Goal: Information Seeking & Learning: Learn about a topic

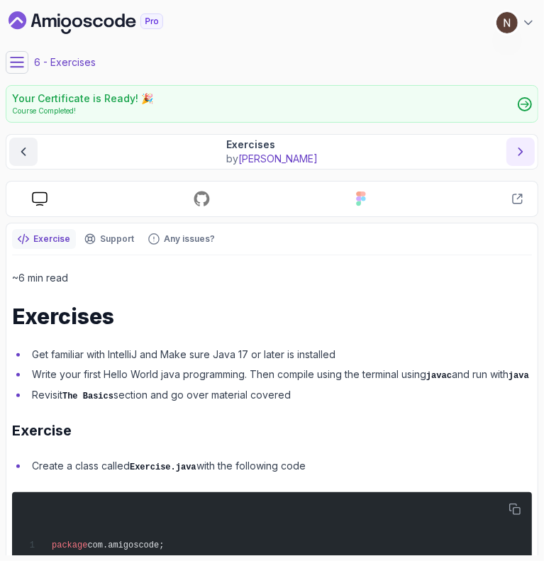
click at [519, 159] on button "next content" at bounding box center [520, 151] width 28 height 28
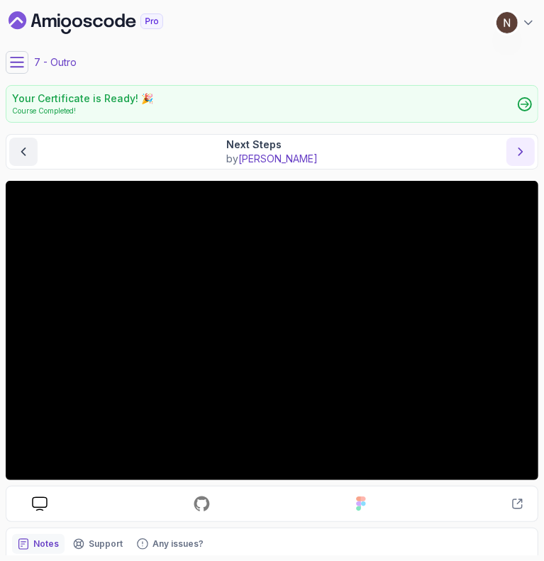
click at [519, 159] on button "next content" at bounding box center [520, 151] width 28 height 28
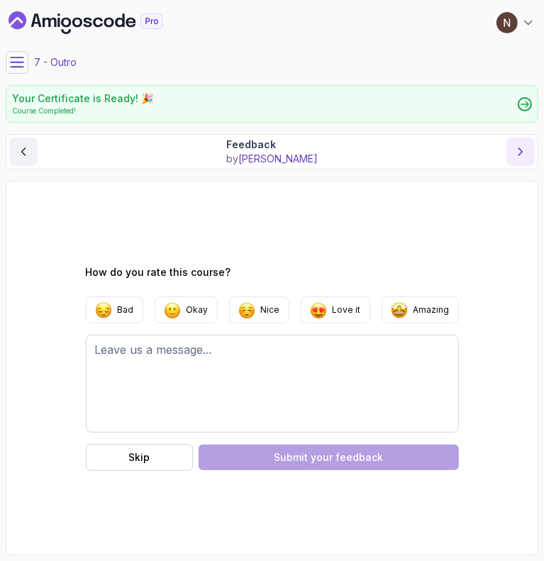
click at [519, 159] on button "next content" at bounding box center [520, 151] width 28 height 28
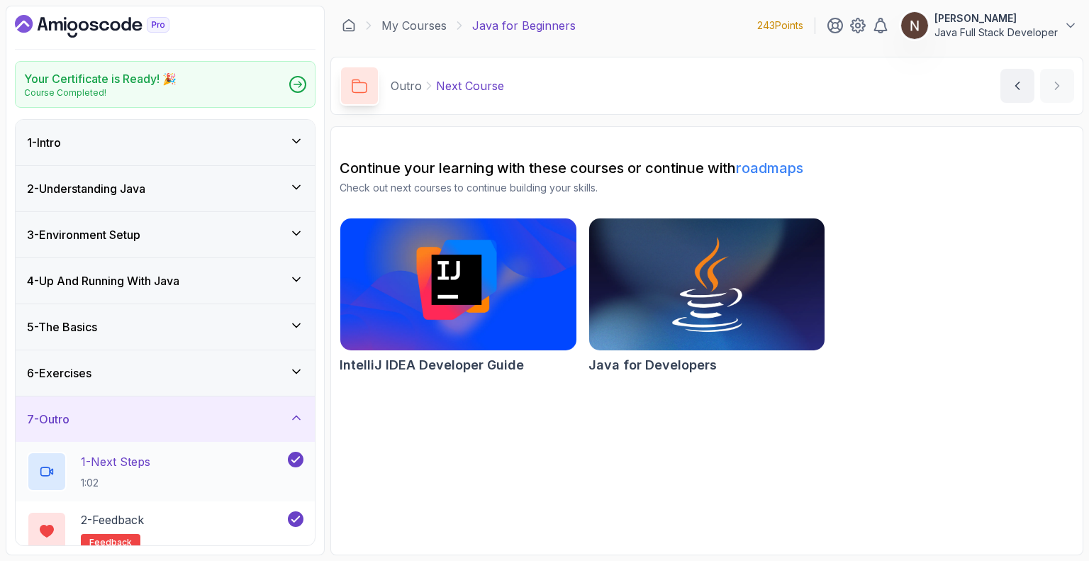
scroll to position [73, 0]
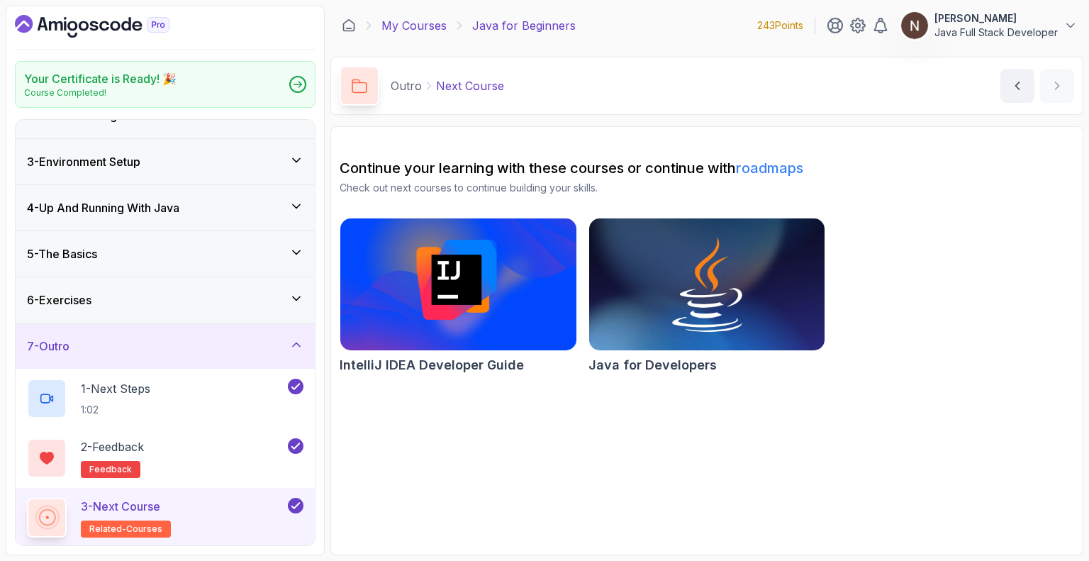
click at [435, 22] on link "My Courses" at bounding box center [413, 25] width 65 height 17
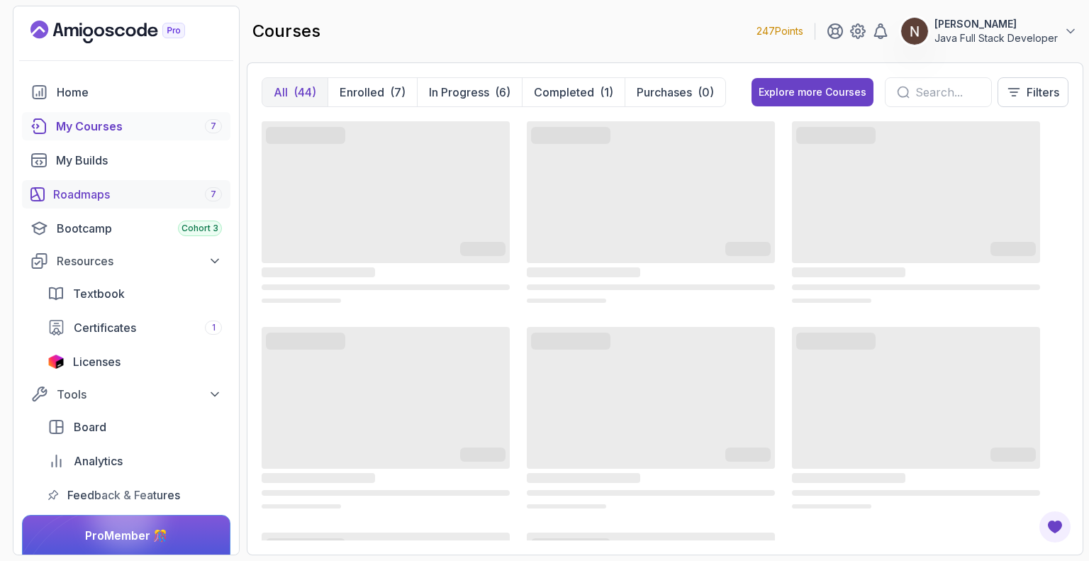
click at [162, 187] on div "Roadmaps 7" at bounding box center [137, 194] width 169 height 17
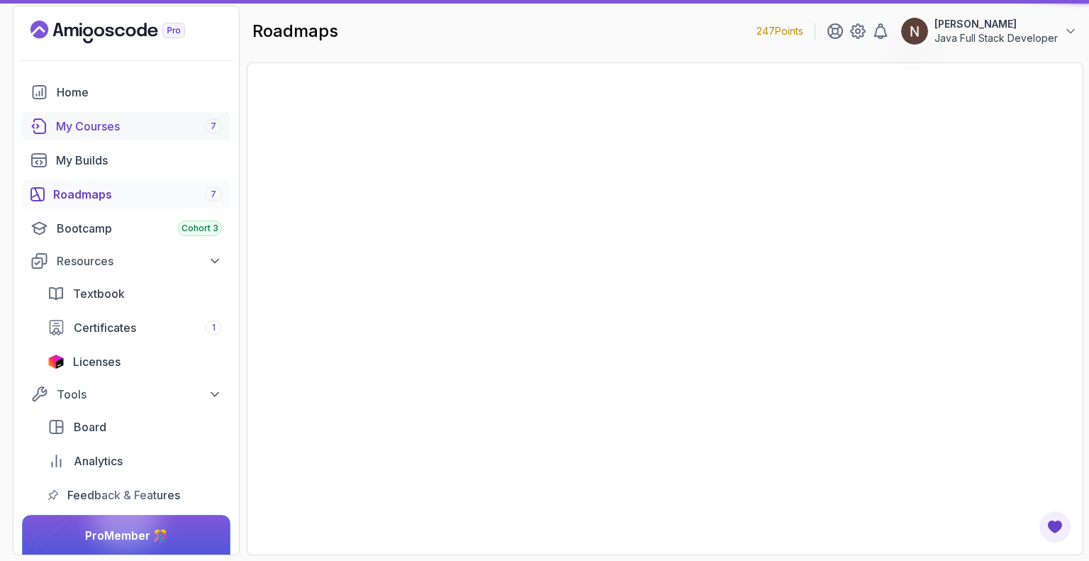
click at [167, 130] on div "My Courses 7" at bounding box center [139, 126] width 166 height 17
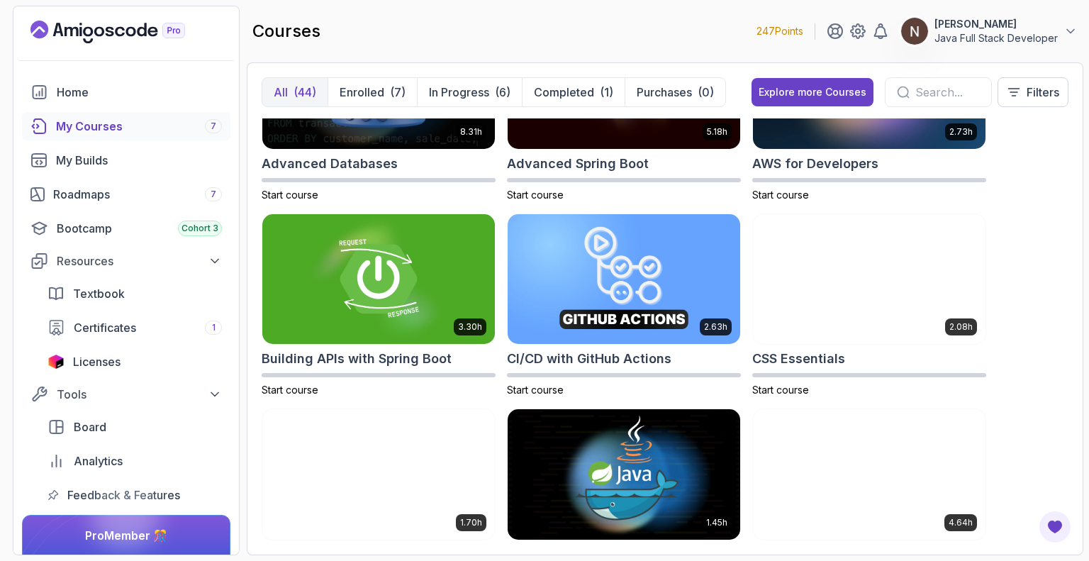
scroll to position [99, 0]
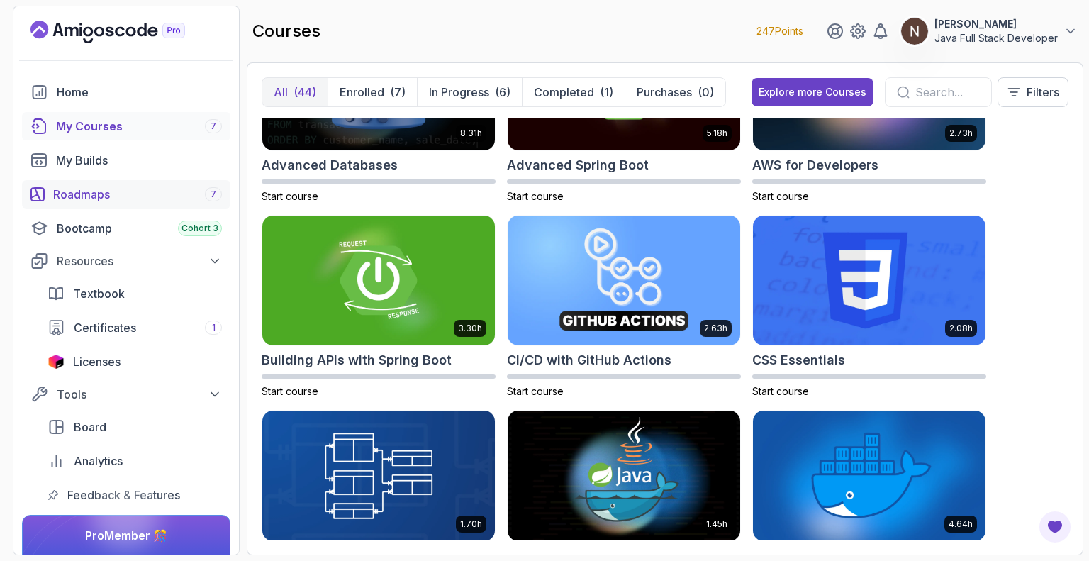
click at [119, 188] on div "Roadmaps 7" at bounding box center [137, 194] width 169 height 17
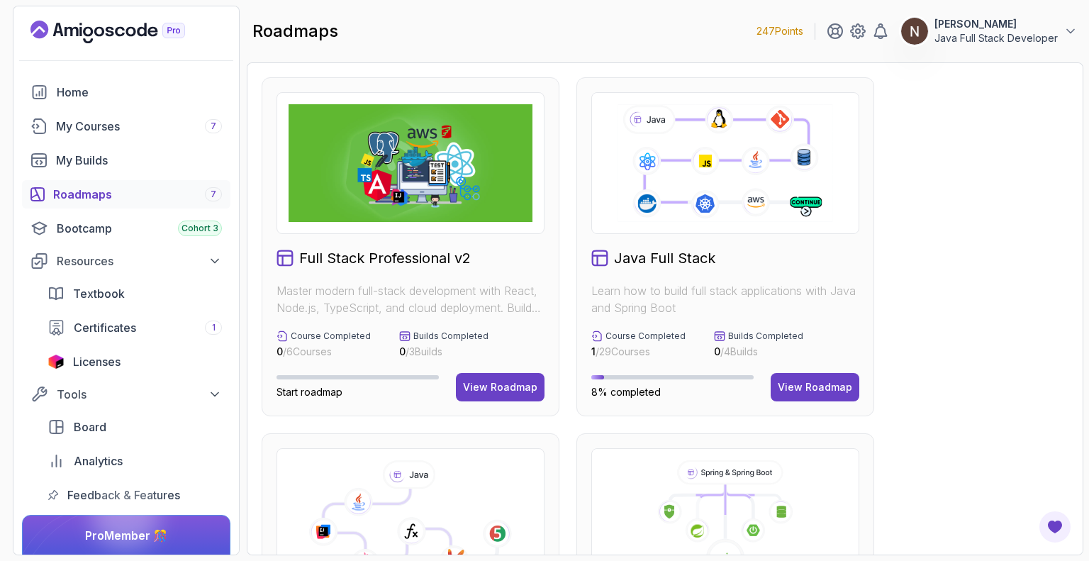
click at [197, 193] on div "Roadmaps 7" at bounding box center [137, 194] width 169 height 17
click at [543, 383] on div "View Roadmap" at bounding box center [814, 387] width 74 height 14
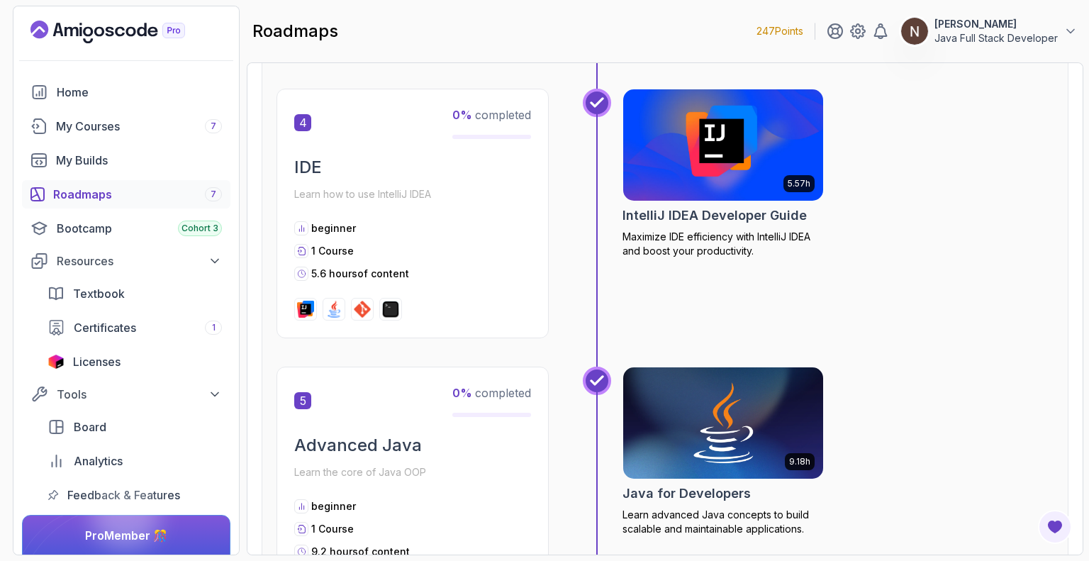
scroll to position [1230, 0]
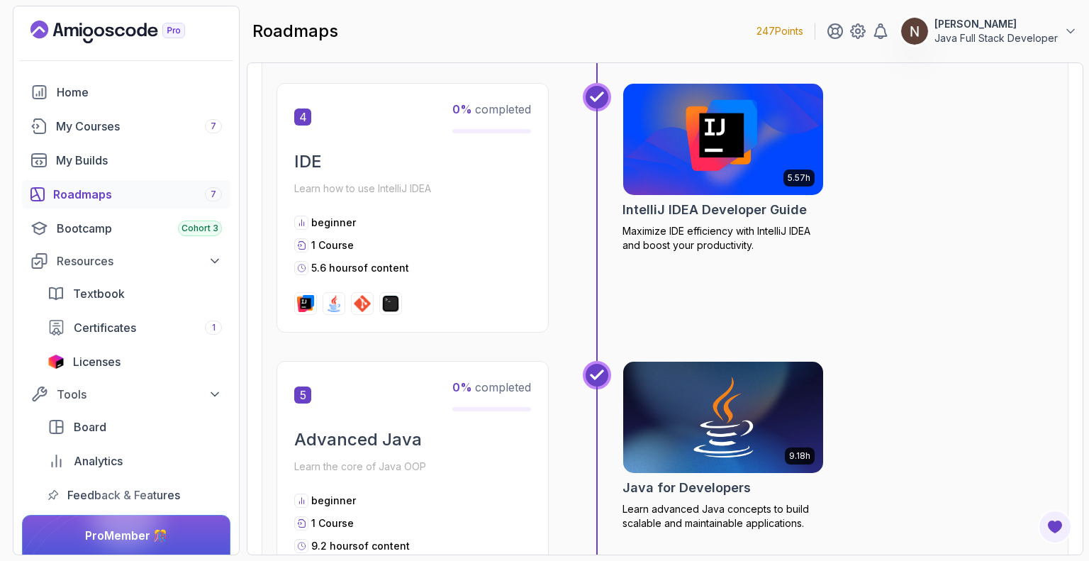
click at [543, 154] on img at bounding box center [723, 140] width 210 height 118
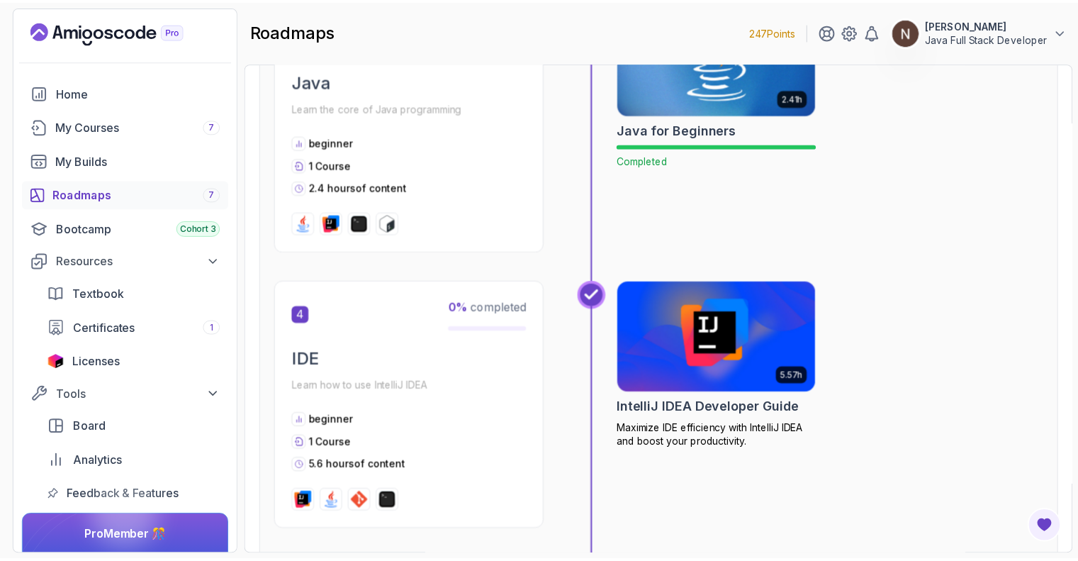
scroll to position [1023, 0]
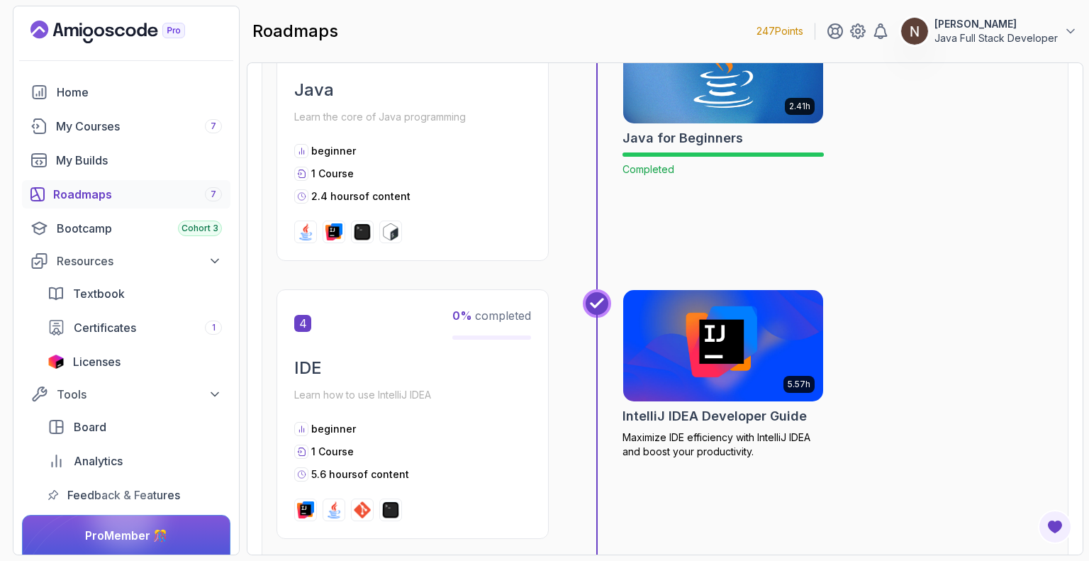
click at [543, 365] on img at bounding box center [723, 346] width 210 height 118
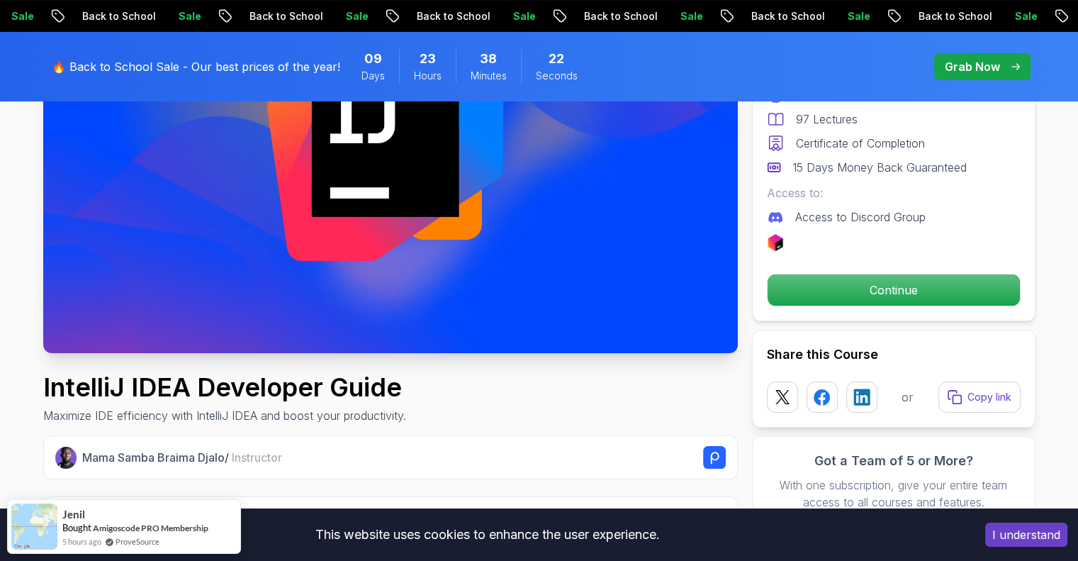
scroll to position [312, 0]
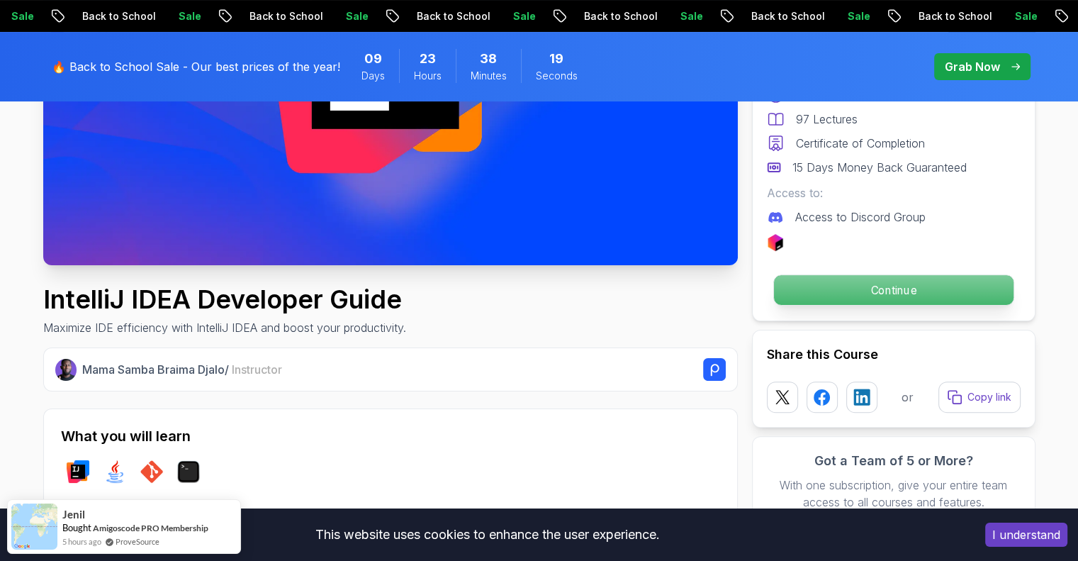
click at [543, 292] on p "Continue" at bounding box center [893, 290] width 240 height 30
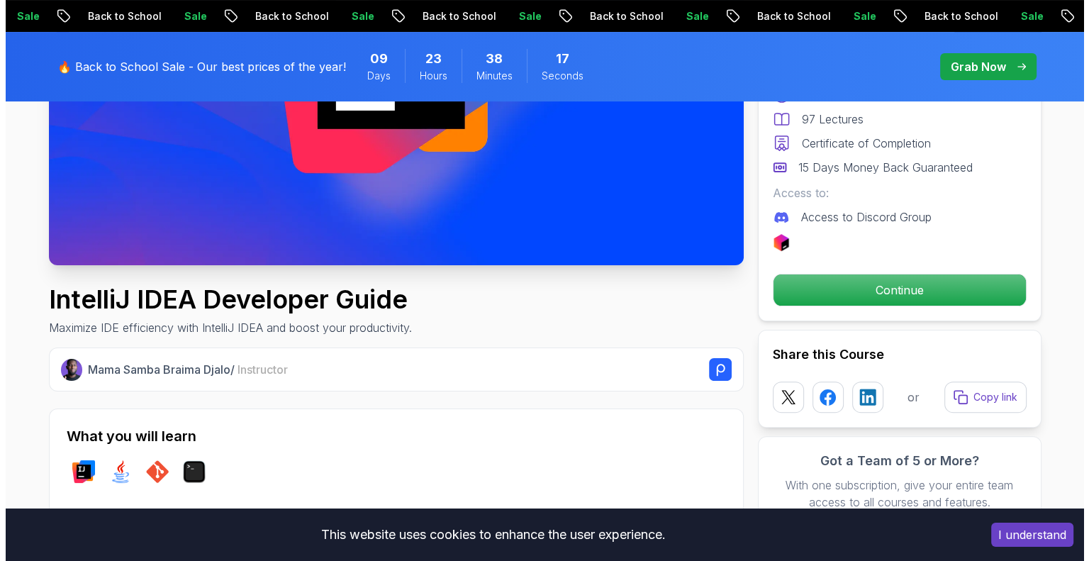
scroll to position [0, 0]
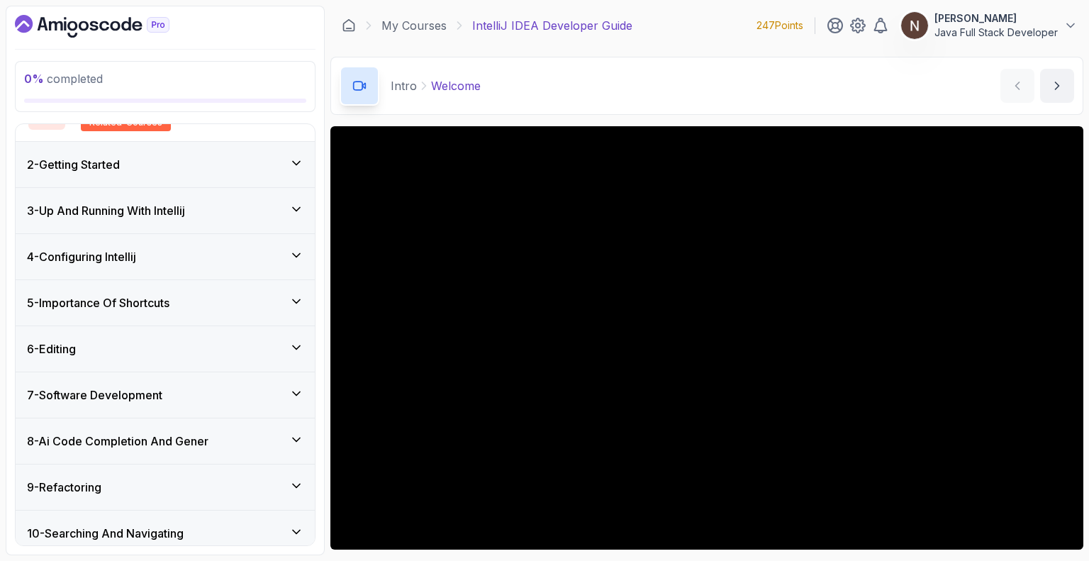
scroll to position [137, 0]
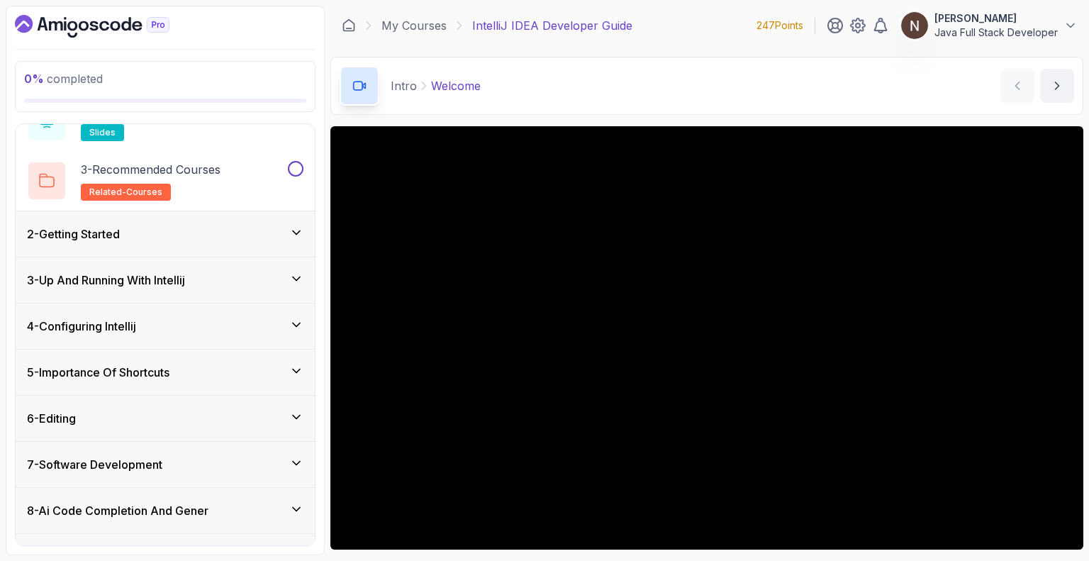
click at [191, 240] on div "2 - Getting Started" at bounding box center [165, 233] width 276 height 17
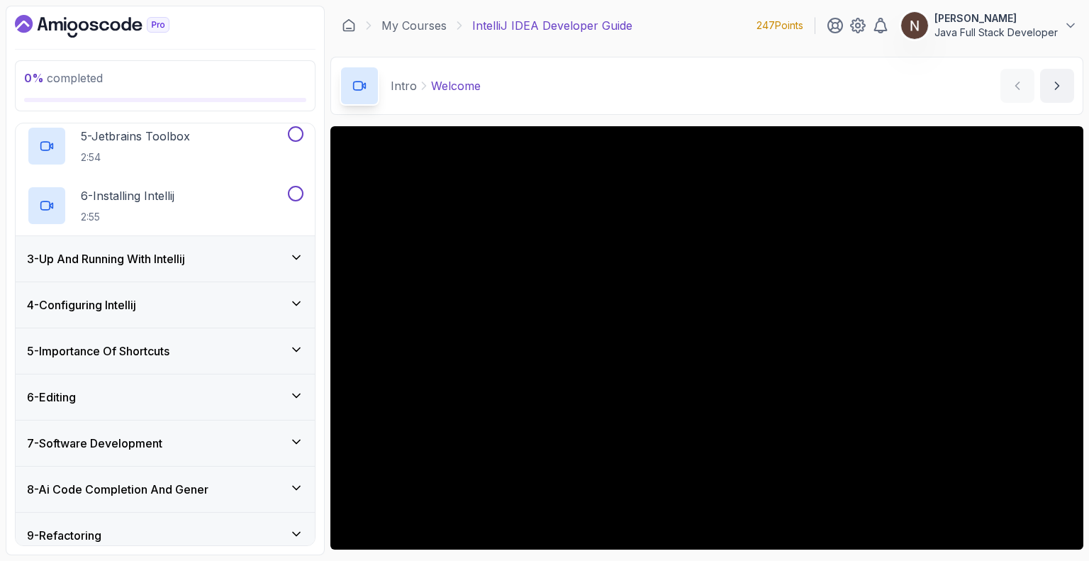
scroll to position [339, 0]
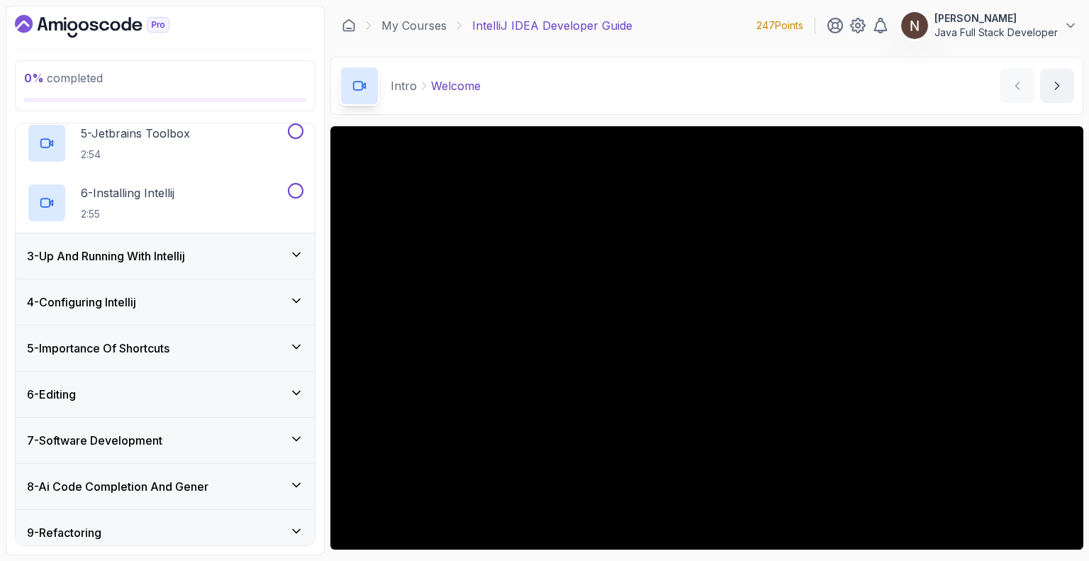
click at [165, 252] on h3 "3 - Up And Running With Intellij" at bounding box center [106, 255] width 158 height 17
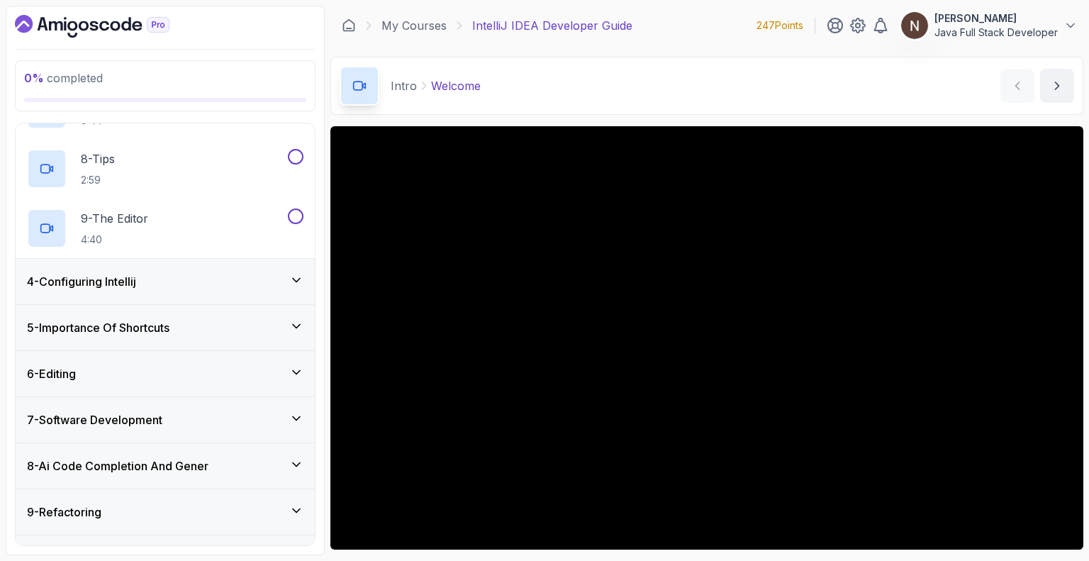
scroll to position [537, 0]
click at [193, 274] on div "4 - Configuring Intellij" at bounding box center [165, 282] width 276 height 17
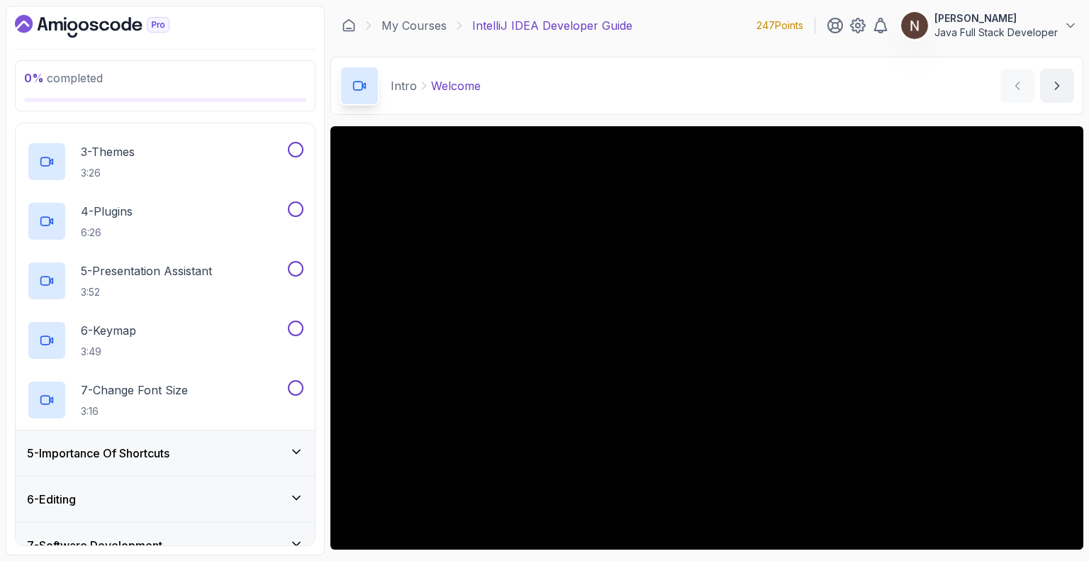
scroll to position [0, 0]
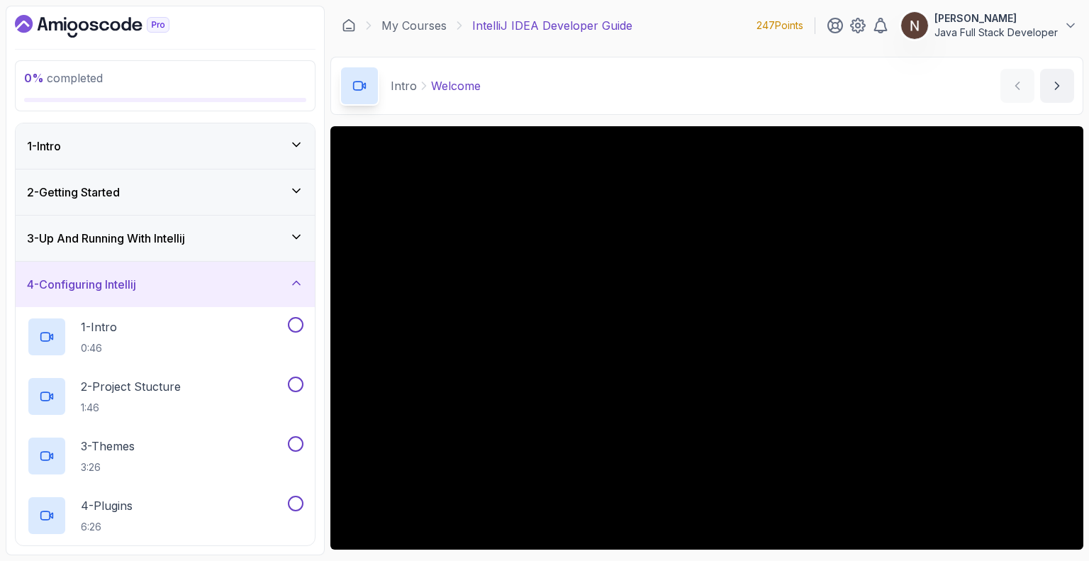
click at [193, 273] on div "4 - Configuring Intellij" at bounding box center [165, 284] width 299 height 45
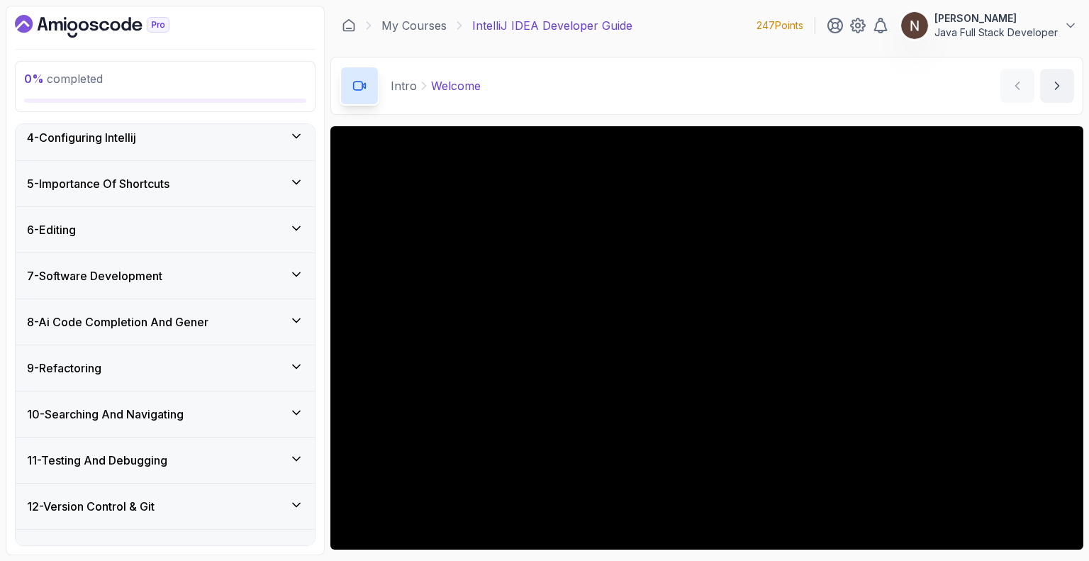
scroll to position [150, 0]
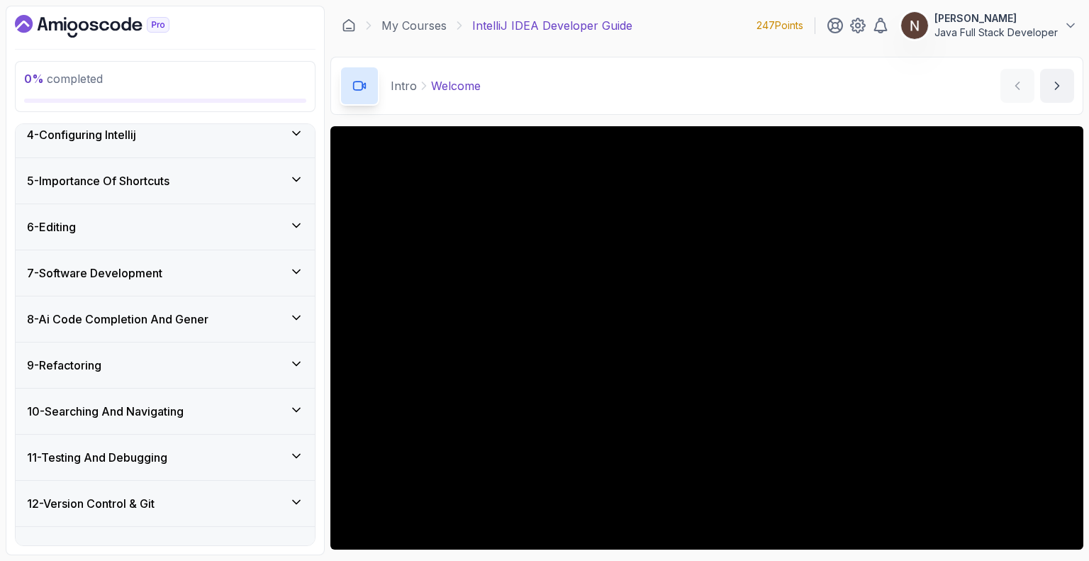
click at [181, 172] on div "5 - Importance Of Shortcuts" at bounding box center [165, 180] width 276 height 17
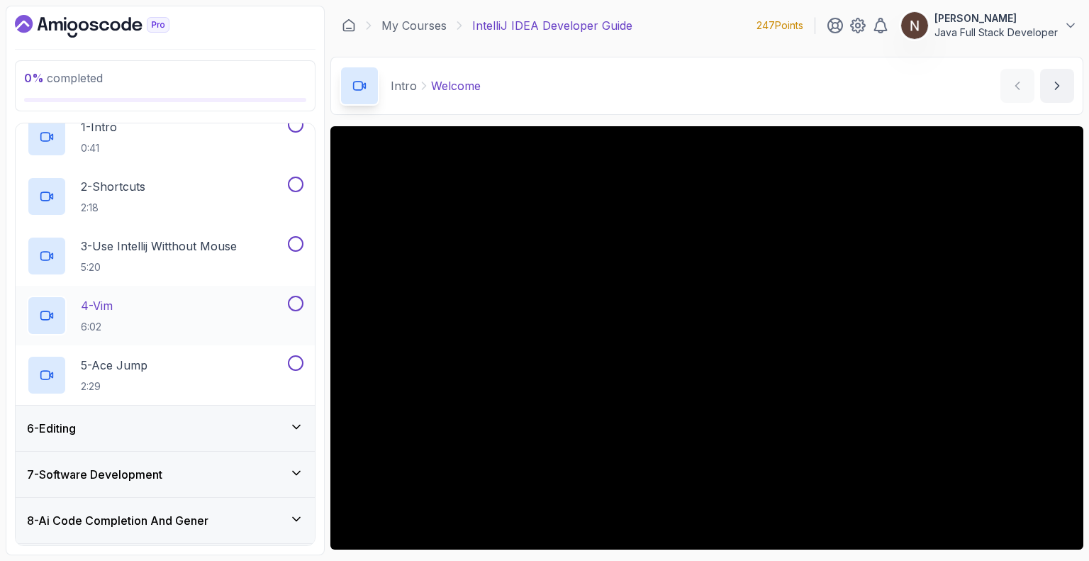
scroll to position [0, 0]
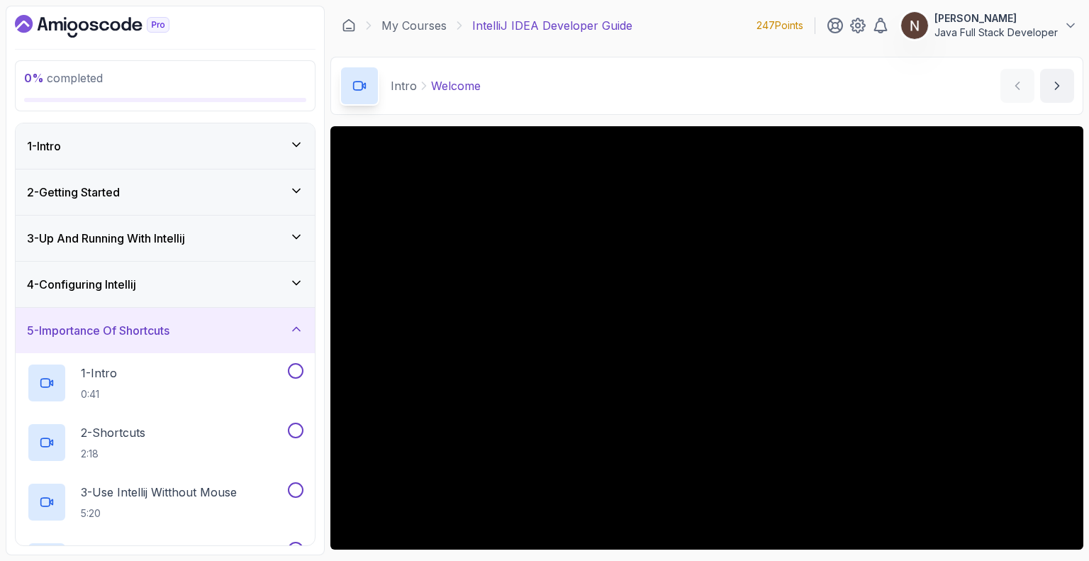
click at [159, 335] on h3 "5 - Importance Of Shortcuts" at bounding box center [98, 330] width 142 height 17
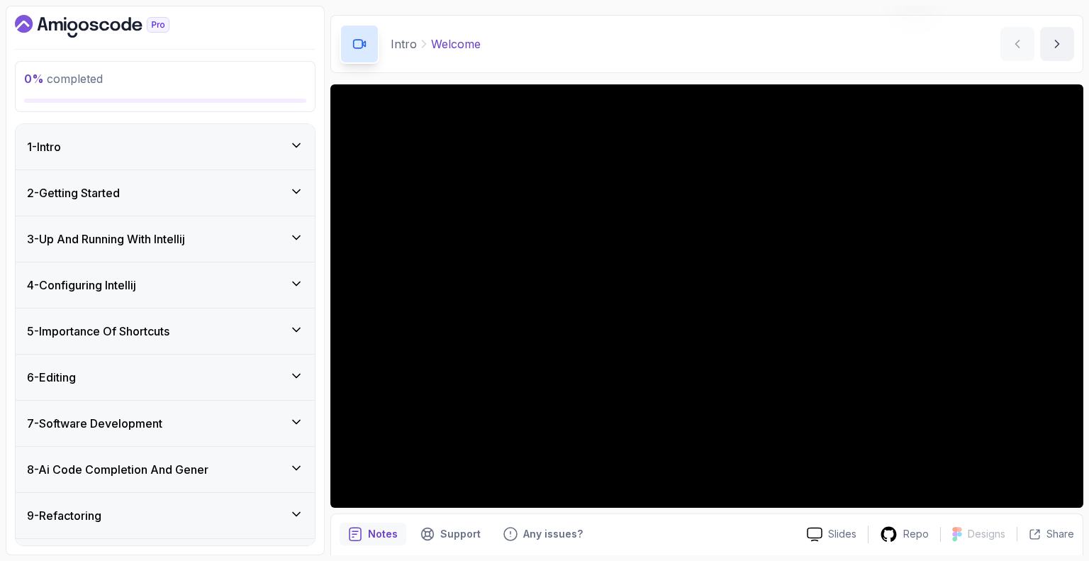
scroll to position [40, 0]
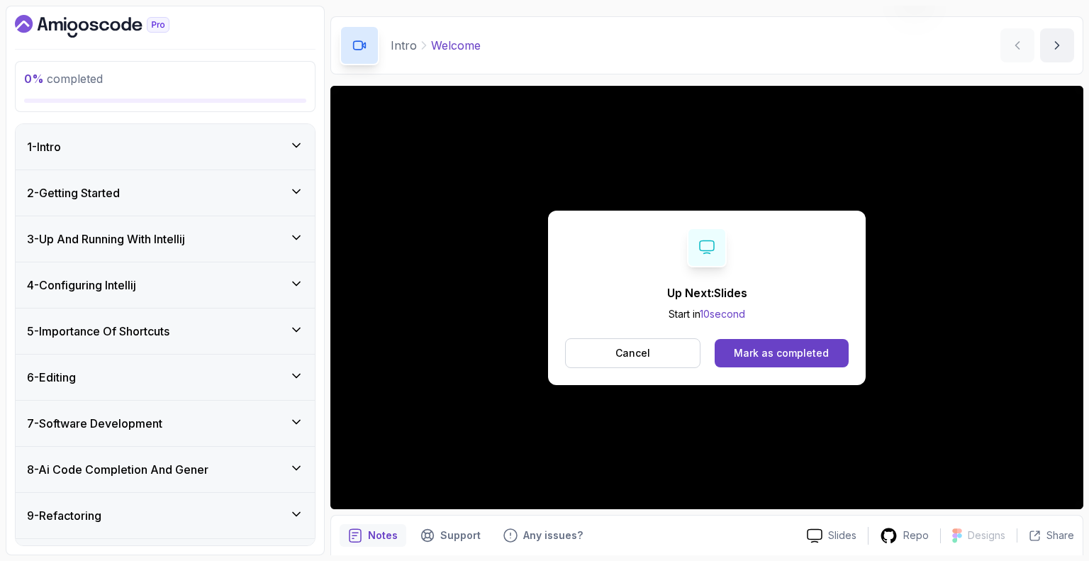
click at [184, 142] on div "1 - Intro" at bounding box center [165, 146] width 276 height 17
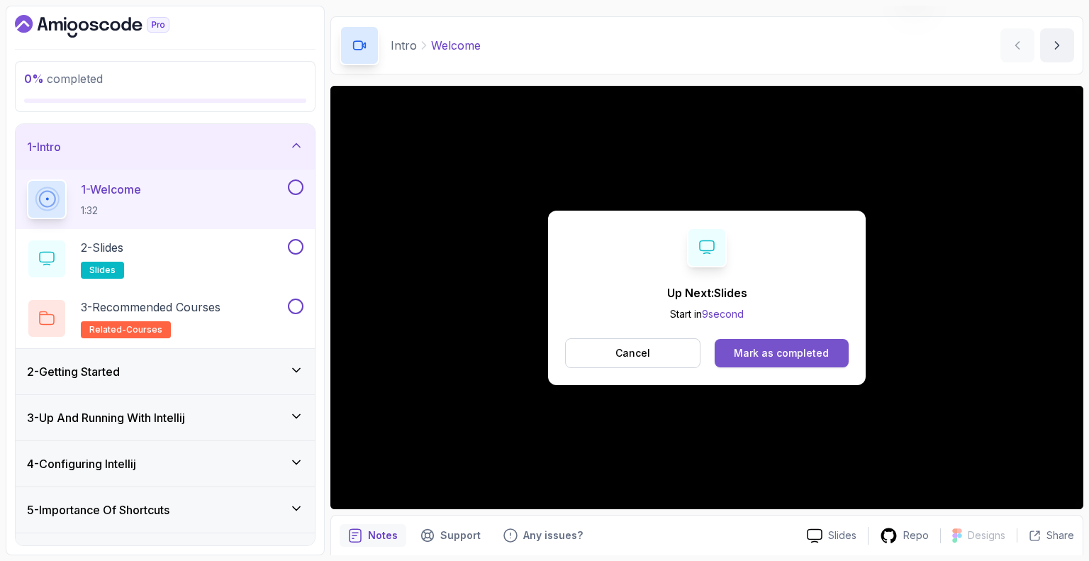
click at [543, 346] on div "Mark as completed" at bounding box center [780, 353] width 95 height 14
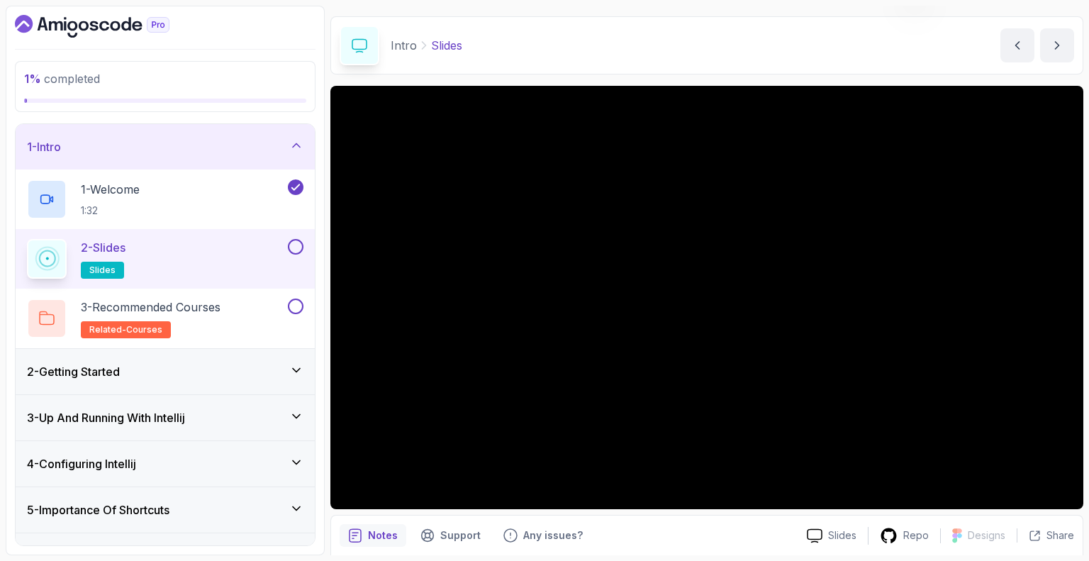
click at [293, 257] on button "2 - Slides slides" at bounding box center [165, 259] width 276 height 40
click at [298, 250] on button at bounding box center [296, 247] width 16 height 16
click at [206, 310] on p "3 - Recommended Courses" at bounding box center [151, 306] width 140 height 17
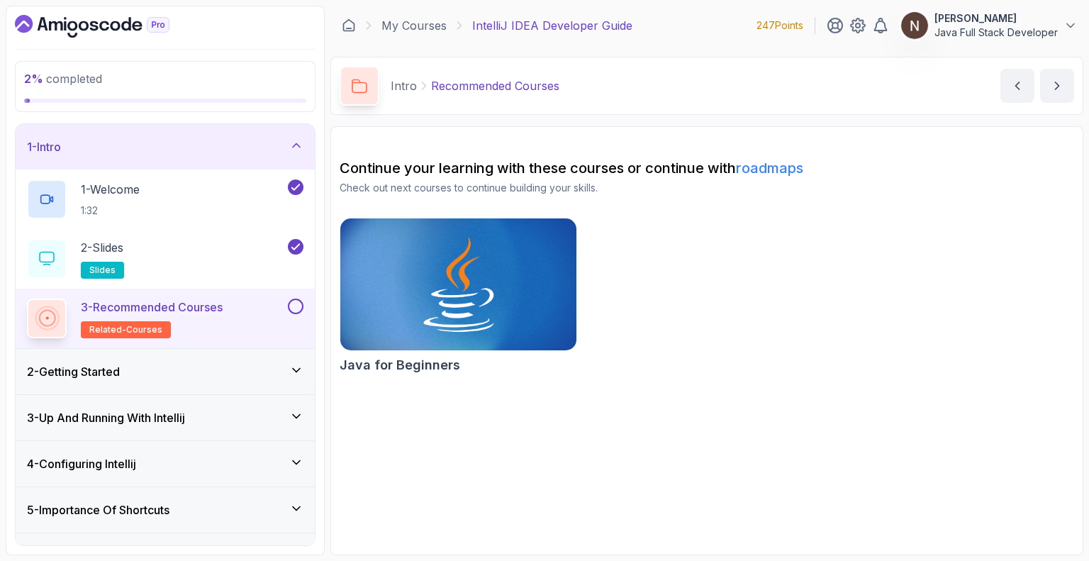
click at [297, 310] on button at bounding box center [296, 306] width 16 height 16
click at [128, 369] on div "2 - Getting Started" at bounding box center [165, 371] width 276 height 17
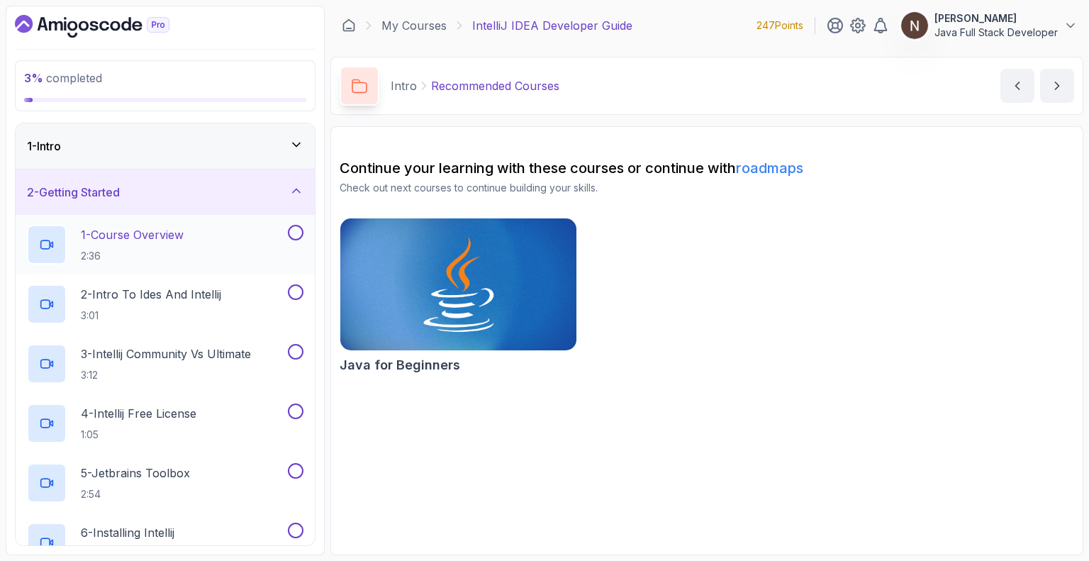
click at [167, 227] on p "1 - Course Overview" at bounding box center [132, 234] width 103 height 17
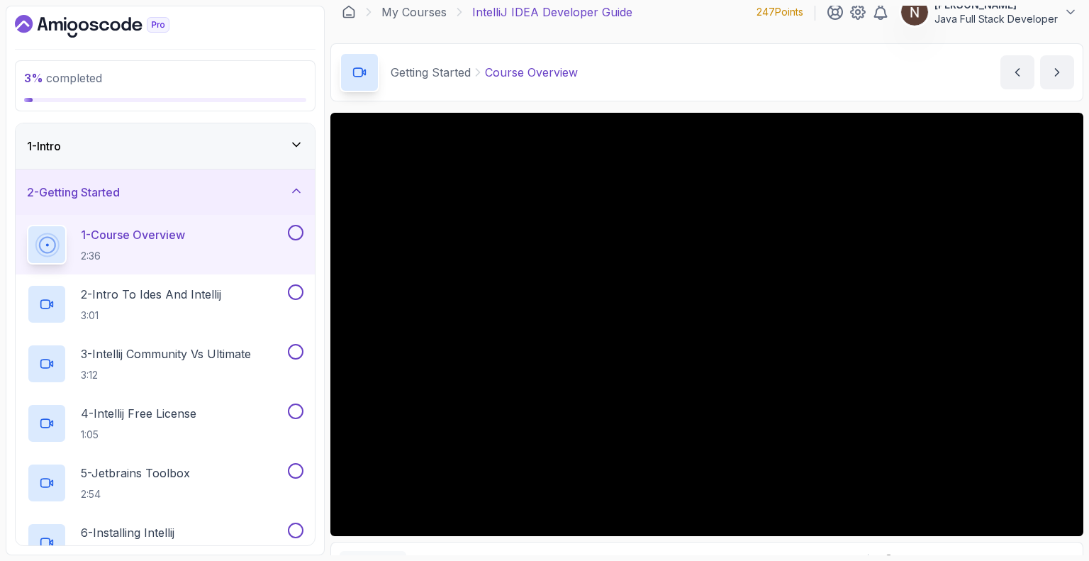
scroll to position [8, 0]
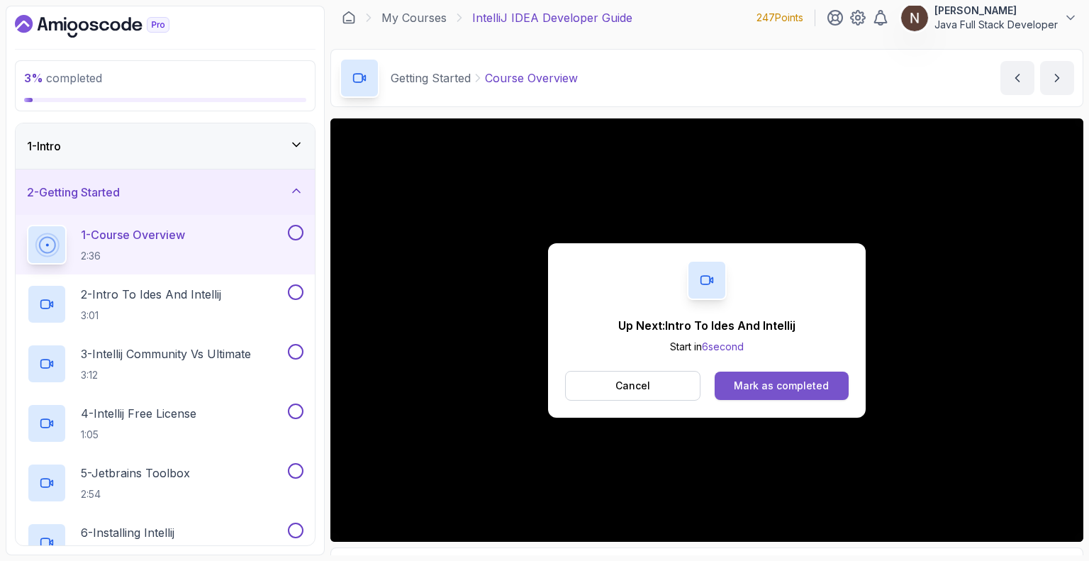
click at [543, 388] on div "Mark as completed" at bounding box center [780, 385] width 95 height 14
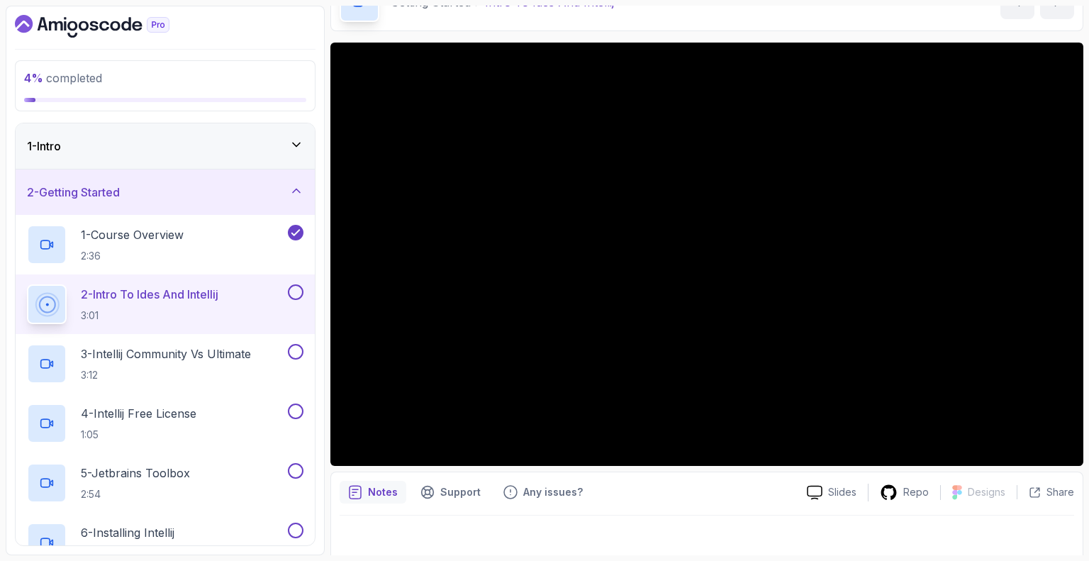
scroll to position [92, 0]
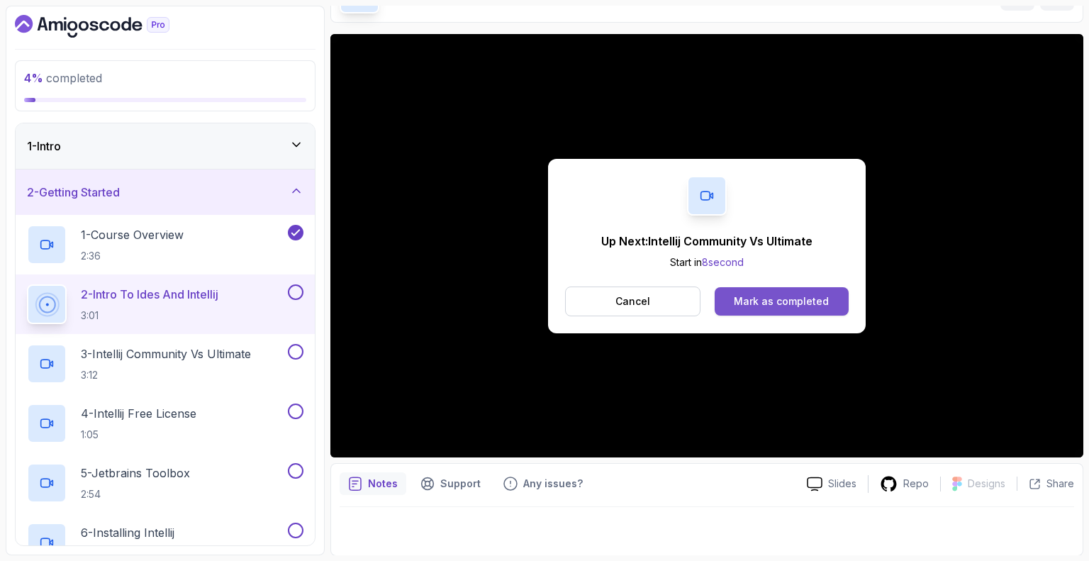
click at [543, 294] on div "Mark as completed" at bounding box center [780, 301] width 95 height 14
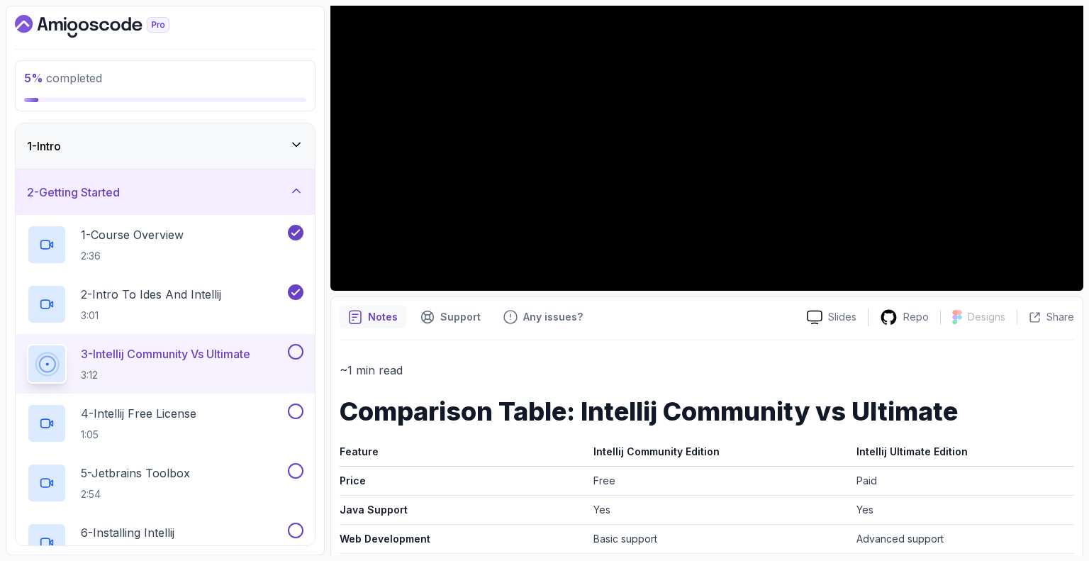
scroll to position [553, 0]
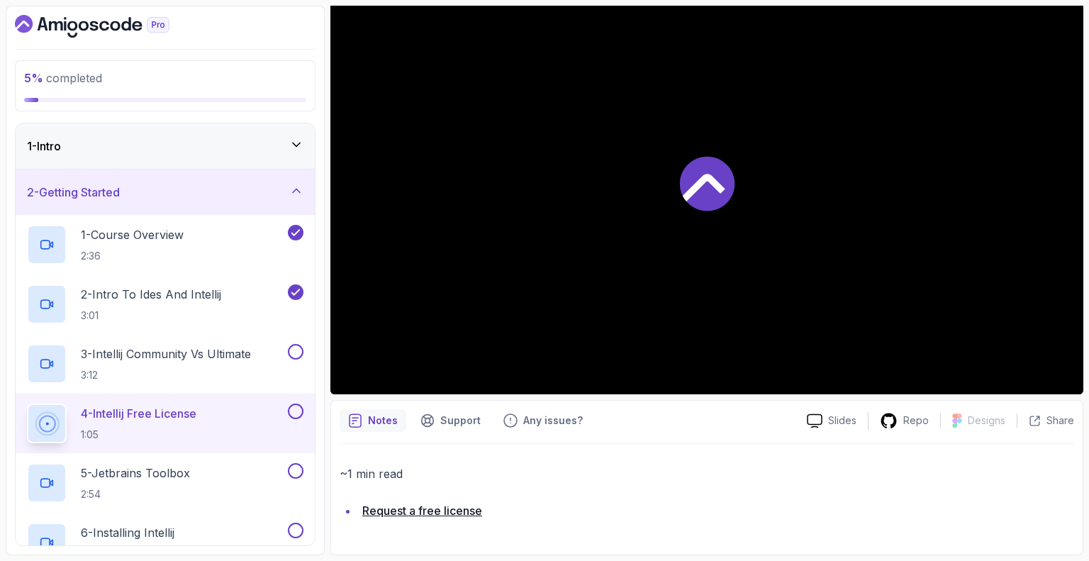
scroll to position [154, 0]
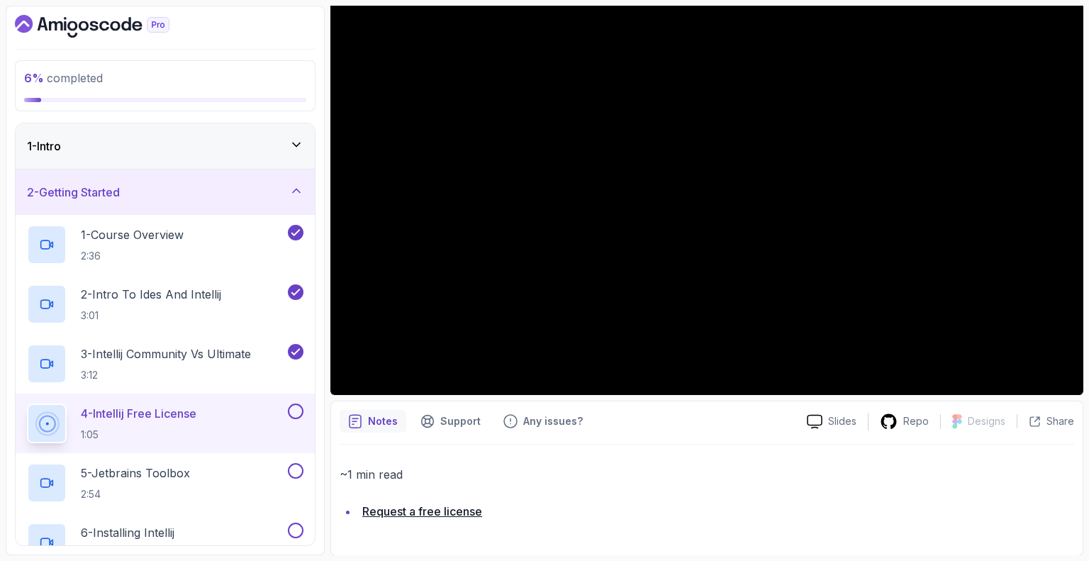
click at [446, 510] on link "Request a free license" at bounding box center [422, 511] width 120 height 14
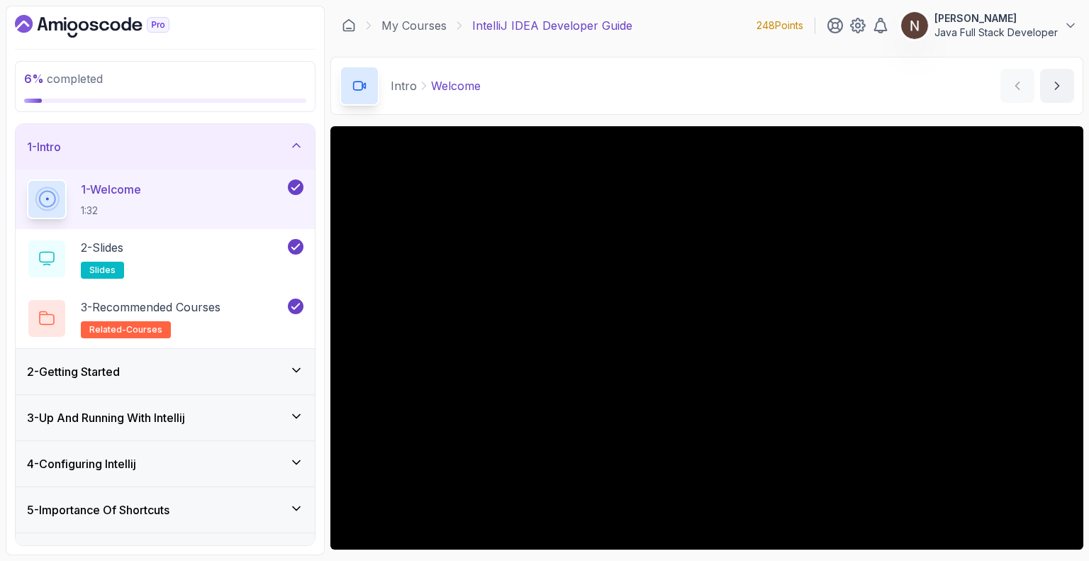
click at [244, 369] on div "2 - Getting Started" at bounding box center [165, 371] width 276 height 17
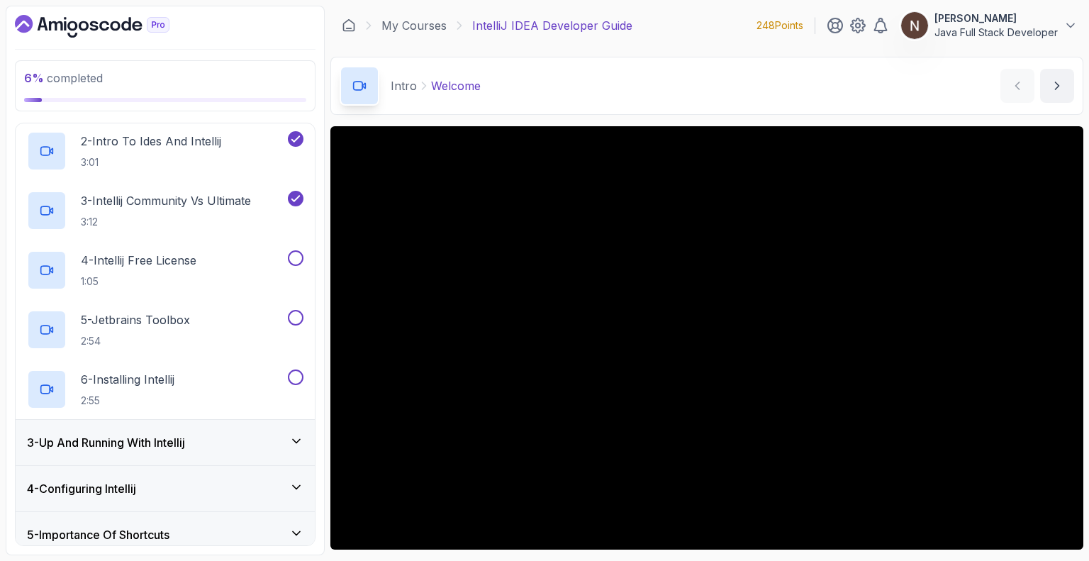
scroll to position [170, 0]
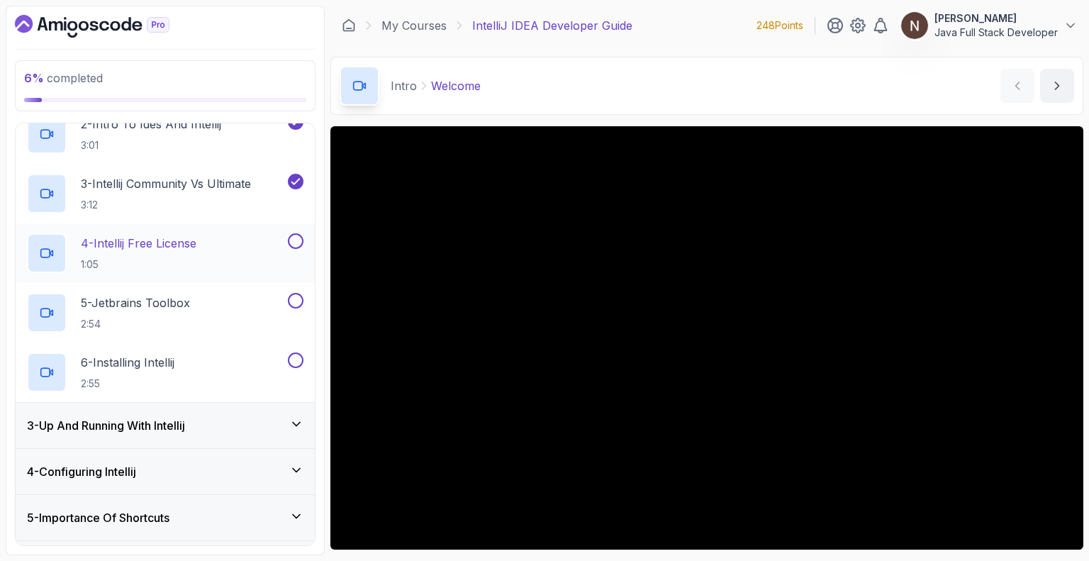
click at [158, 243] on p "4 - Intellij Free License" at bounding box center [139, 243] width 116 height 17
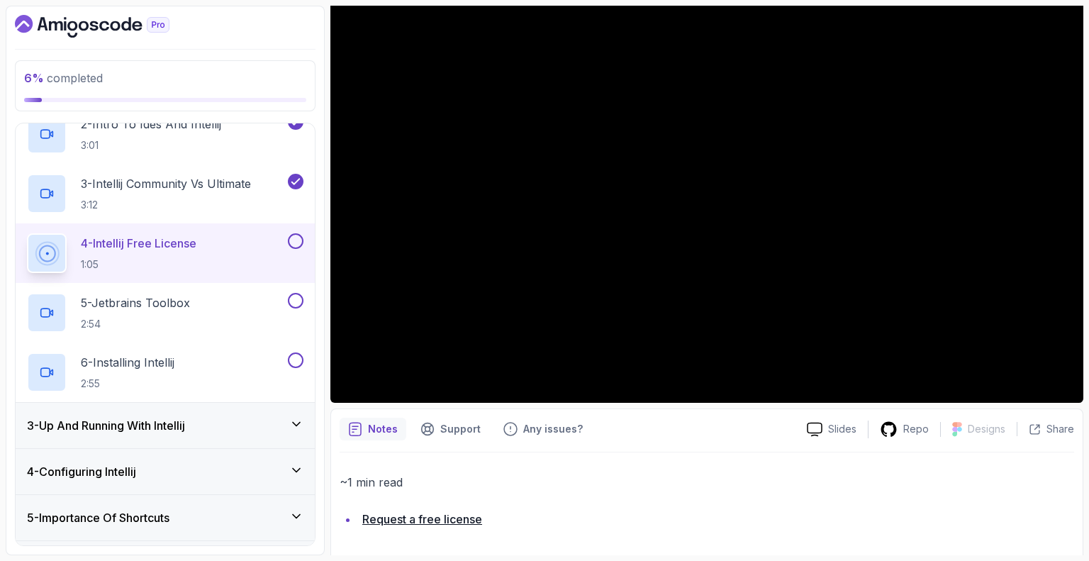
scroll to position [154, 0]
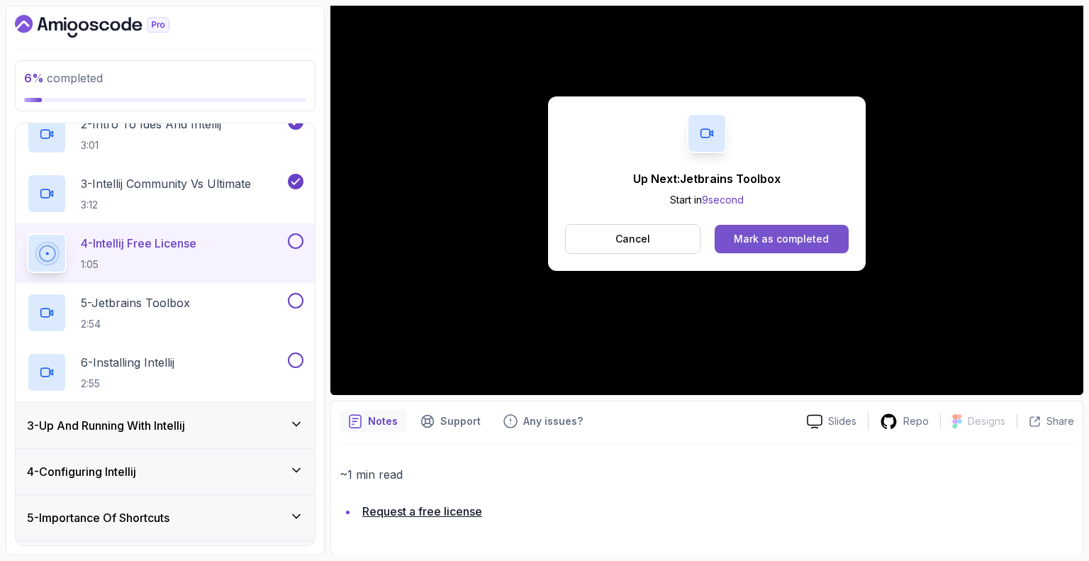
click at [791, 235] on div "Mark as completed" at bounding box center [780, 239] width 95 height 14
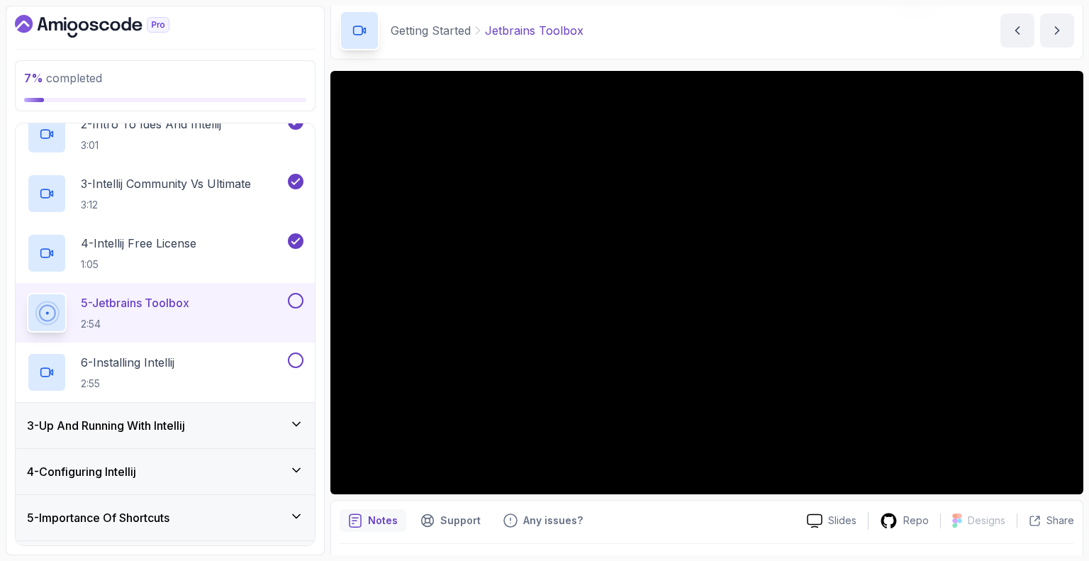
scroll to position [56, 0]
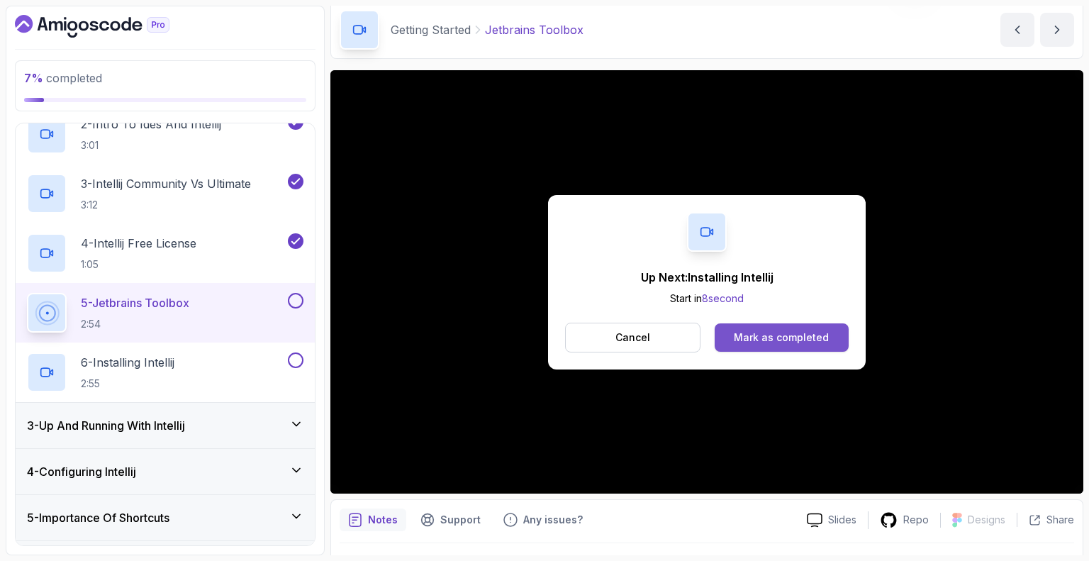
click at [775, 342] on div "Mark as completed" at bounding box center [780, 337] width 95 height 14
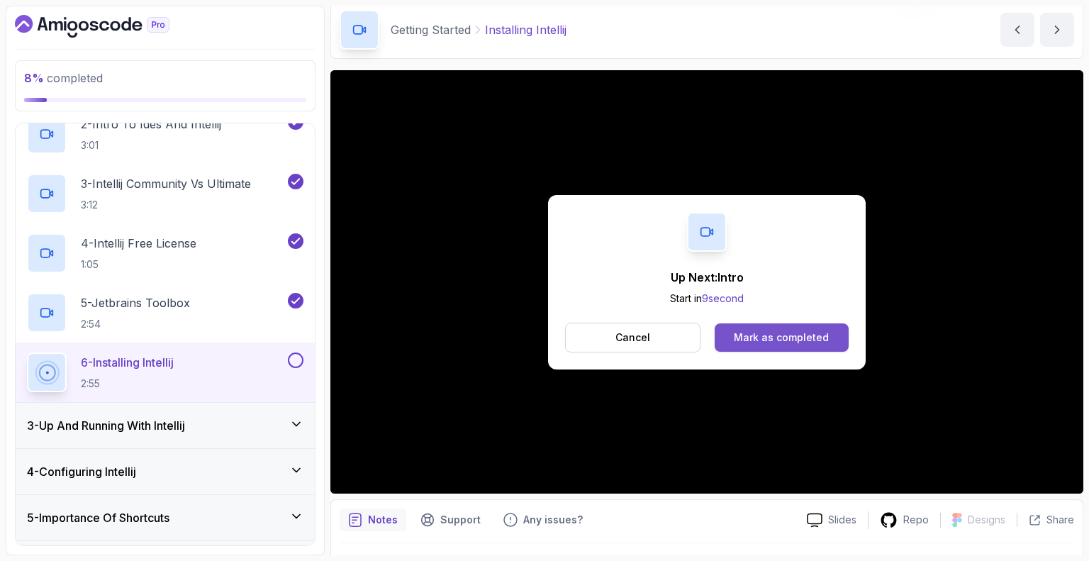
click at [790, 344] on button "Mark as completed" at bounding box center [781, 337] width 134 height 28
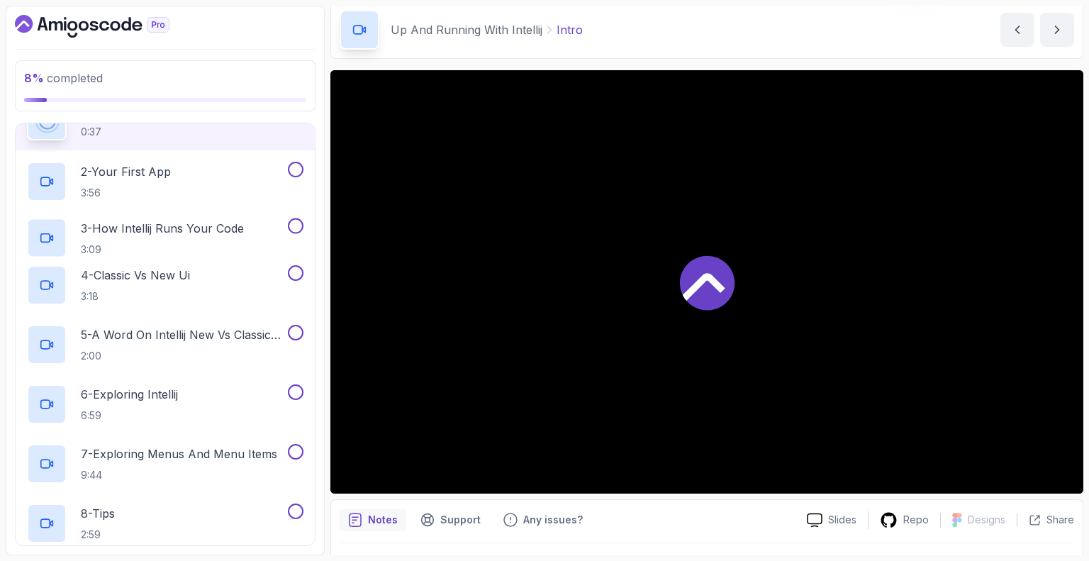
scroll to position [107, 0]
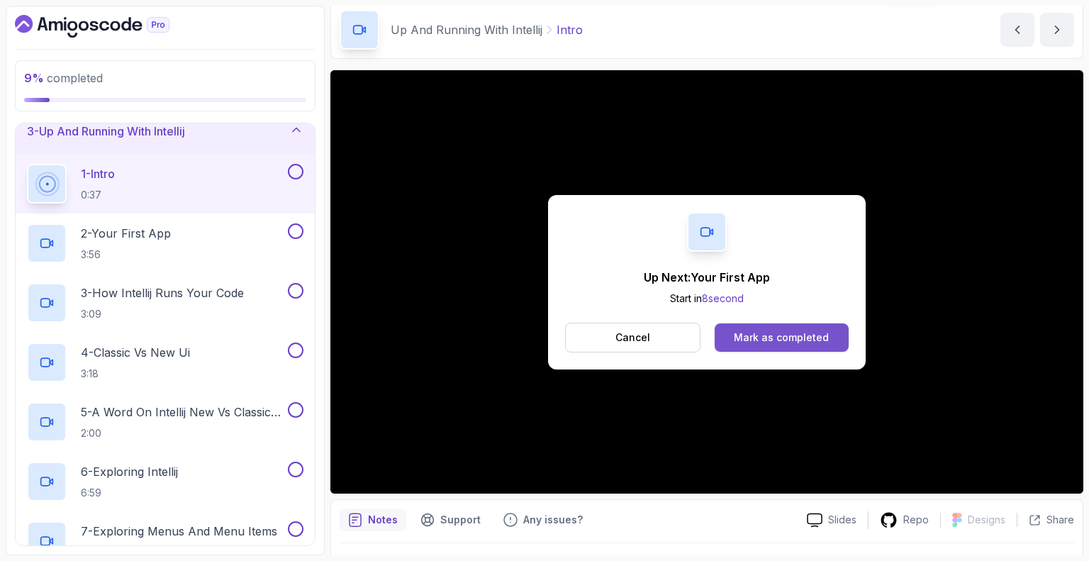
click at [802, 331] on div "Mark as completed" at bounding box center [780, 337] width 95 height 14
